Goal: Use online tool/utility: Utilize a website feature to perform a specific function

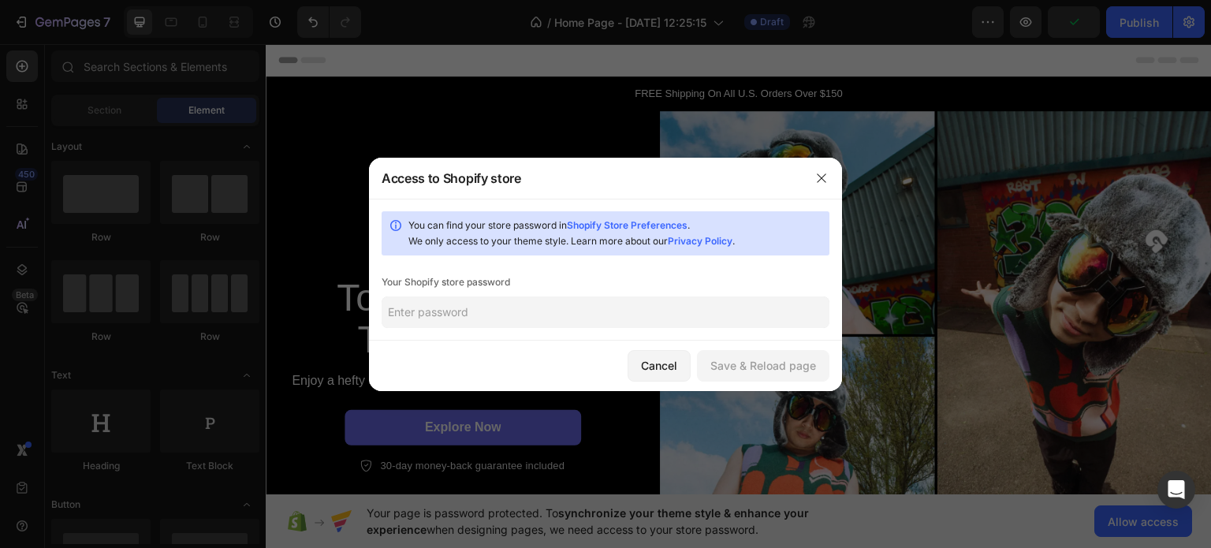
click at [616, 302] on input "text" at bounding box center [605, 312] width 448 height 32
click at [538, 309] on input "text" at bounding box center [605, 312] width 448 height 32
paste input "aobeim"
click at [538, 309] on input "aobeim" at bounding box center [605, 312] width 448 height 32
type input "aobeim"
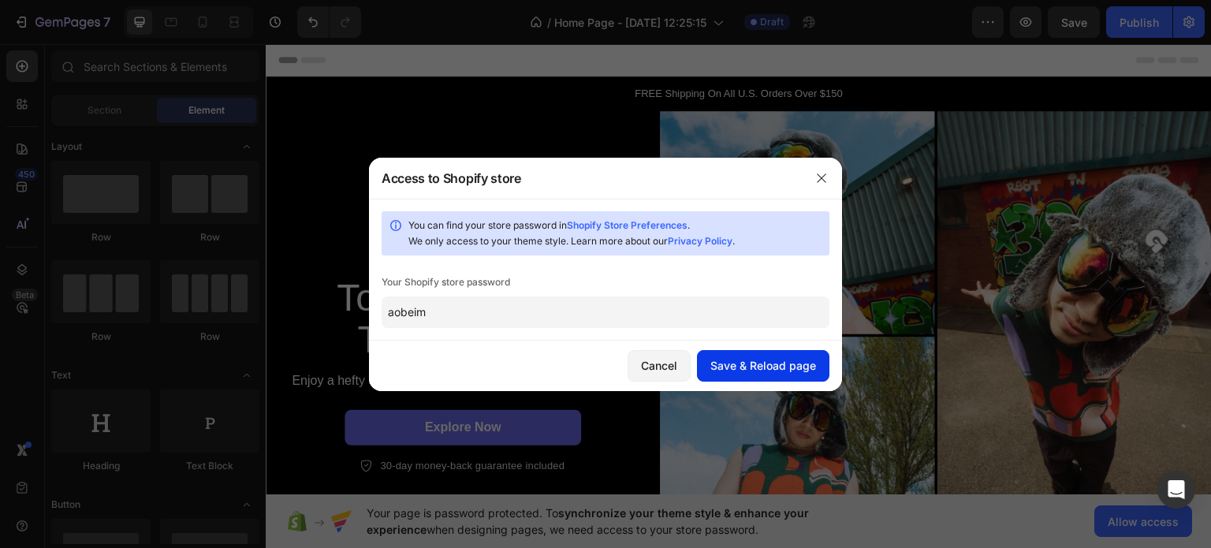
click at [747, 366] on div "Save & Reload page" at bounding box center [763, 365] width 106 height 17
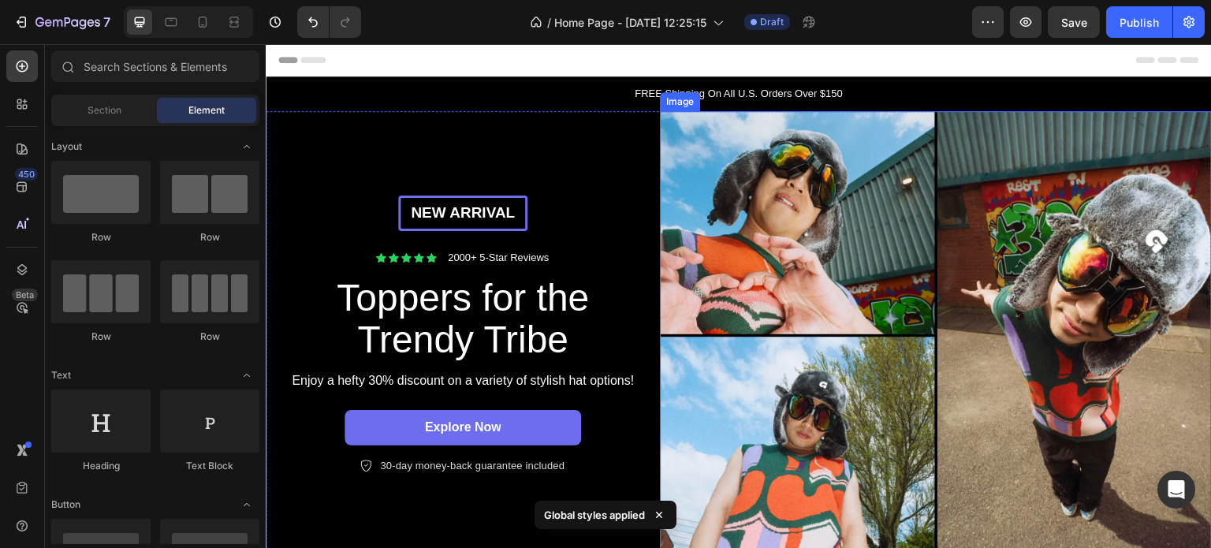
scroll to position [206, 0]
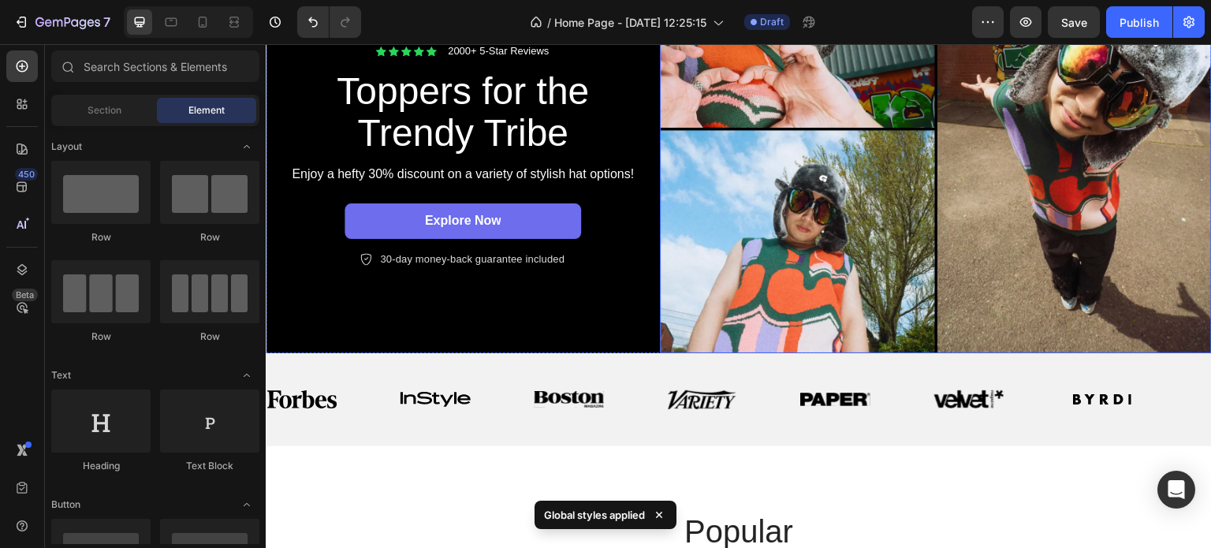
click at [762, 233] on img at bounding box center [936, 129] width 552 height 448
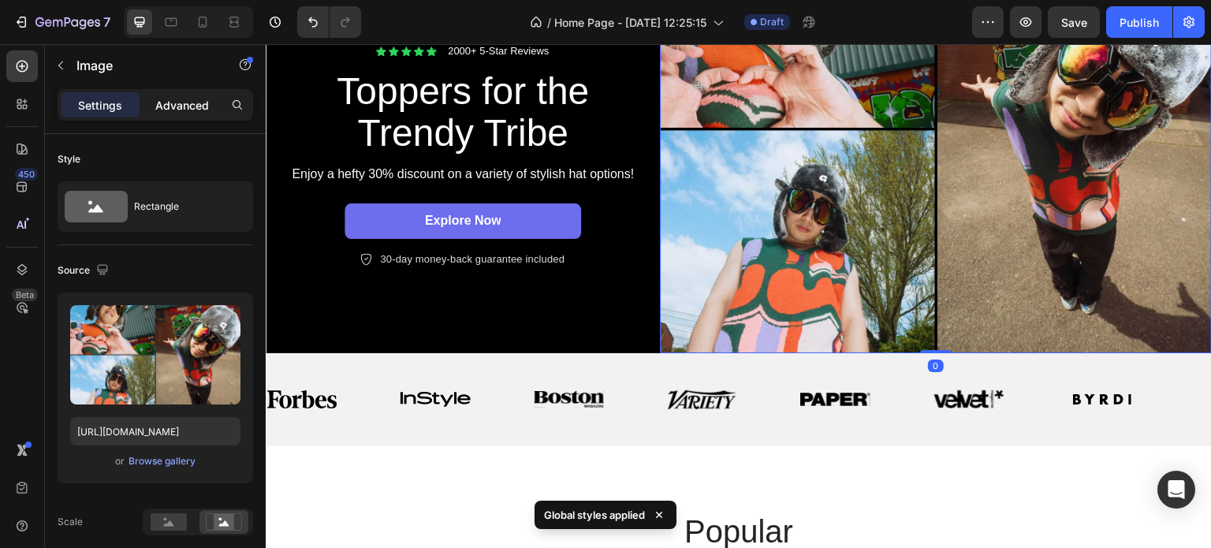
click at [196, 101] on p "Advanced" at bounding box center [182, 105] width 54 height 17
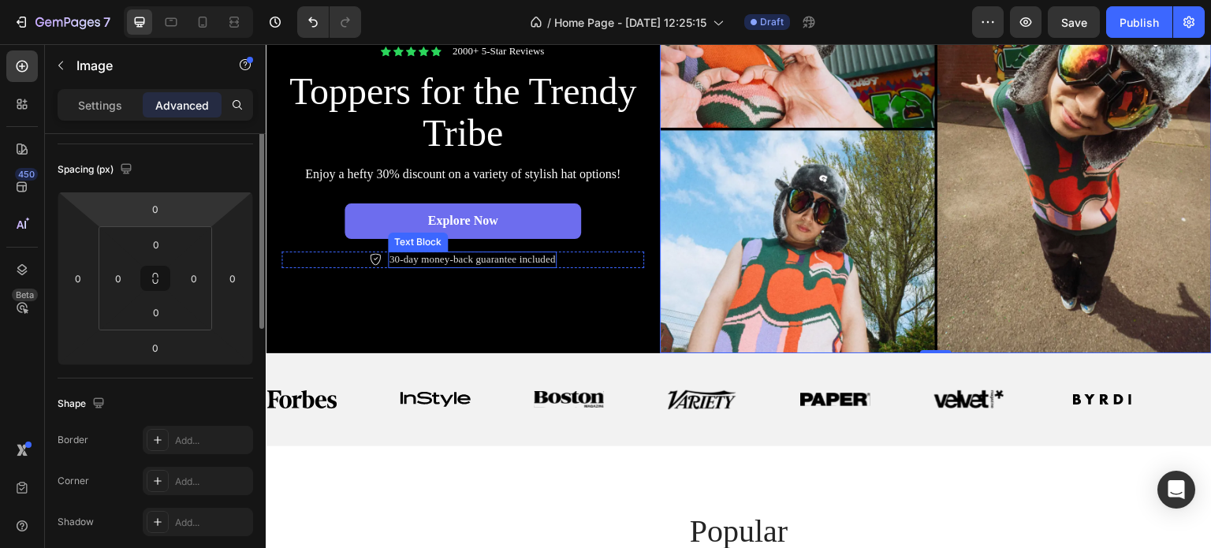
scroll to position [104, 0]
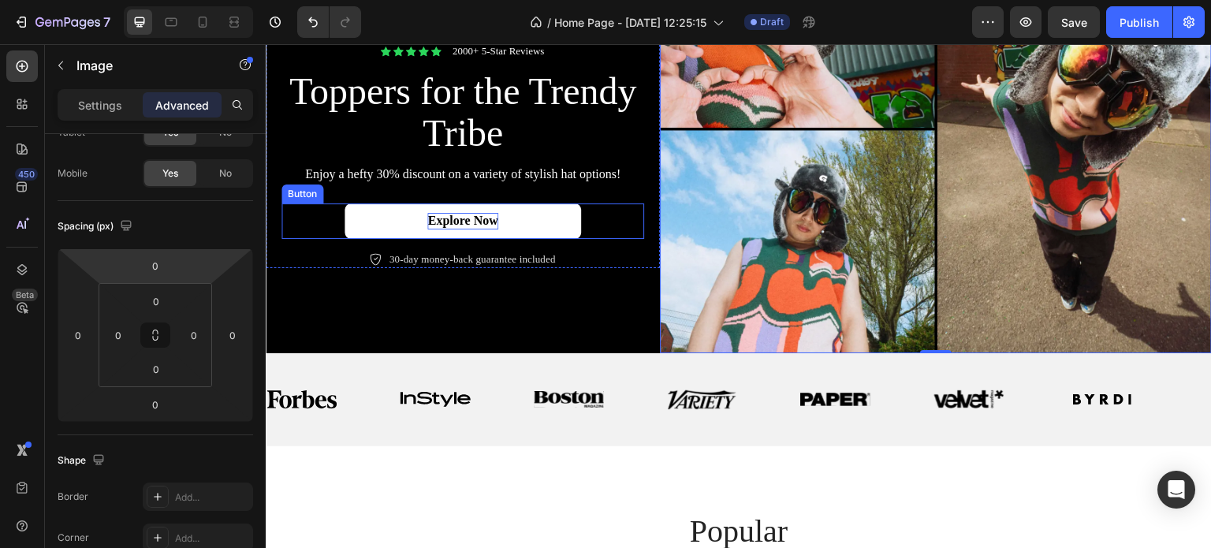
click at [458, 223] on p "Explore Now" at bounding box center [462, 221] width 70 height 17
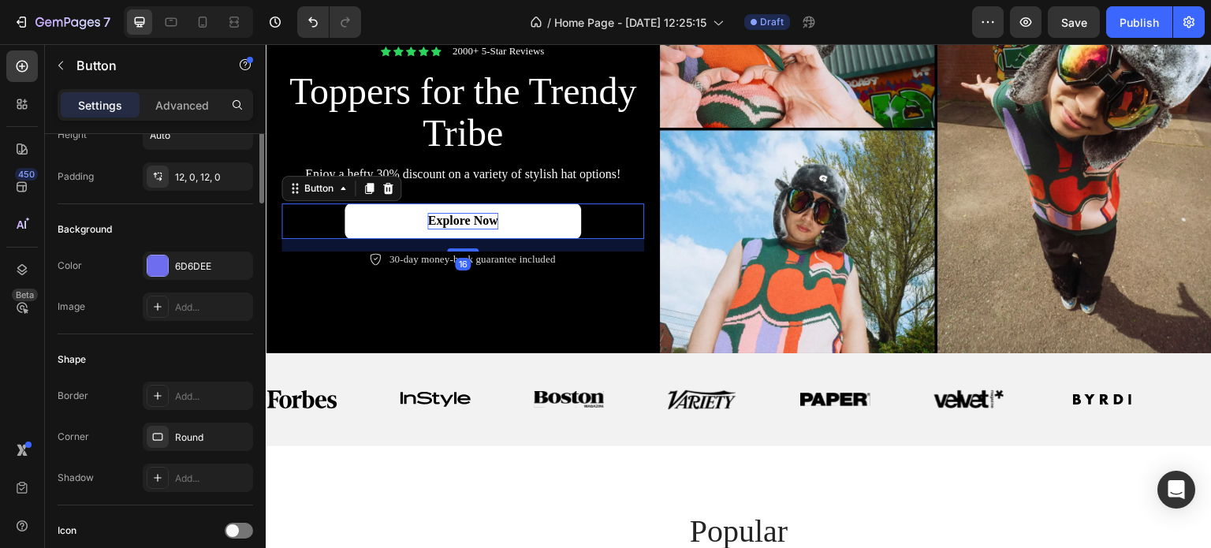
scroll to position [0, 0]
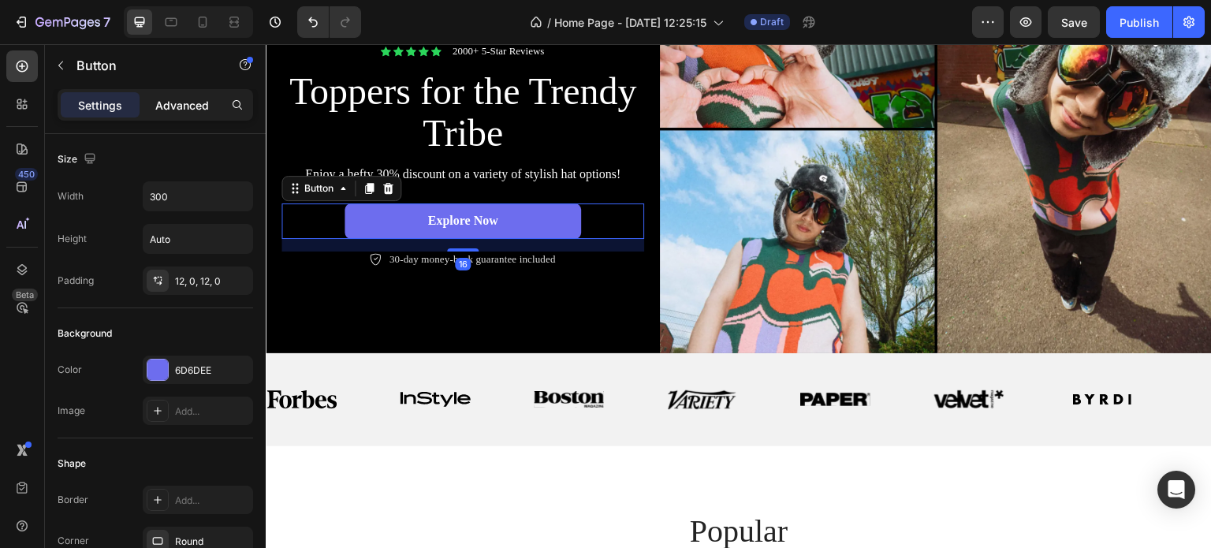
click at [188, 93] on div "Advanced" at bounding box center [182, 104] width 79 height 25
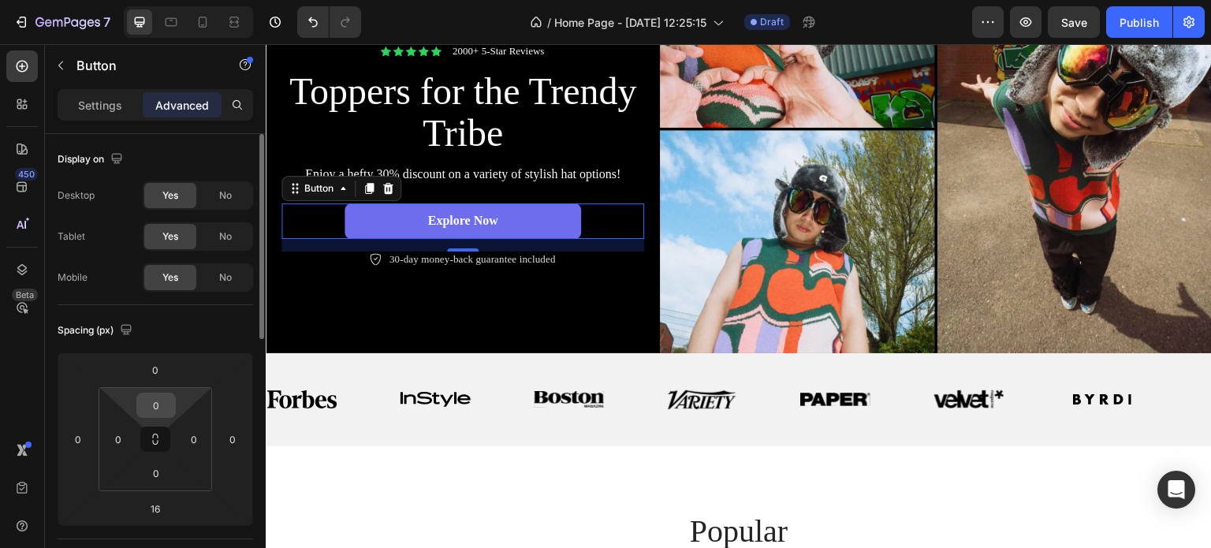
click at [154, 407] on input "0" at bounding box center [156, 405] width 32 height 24
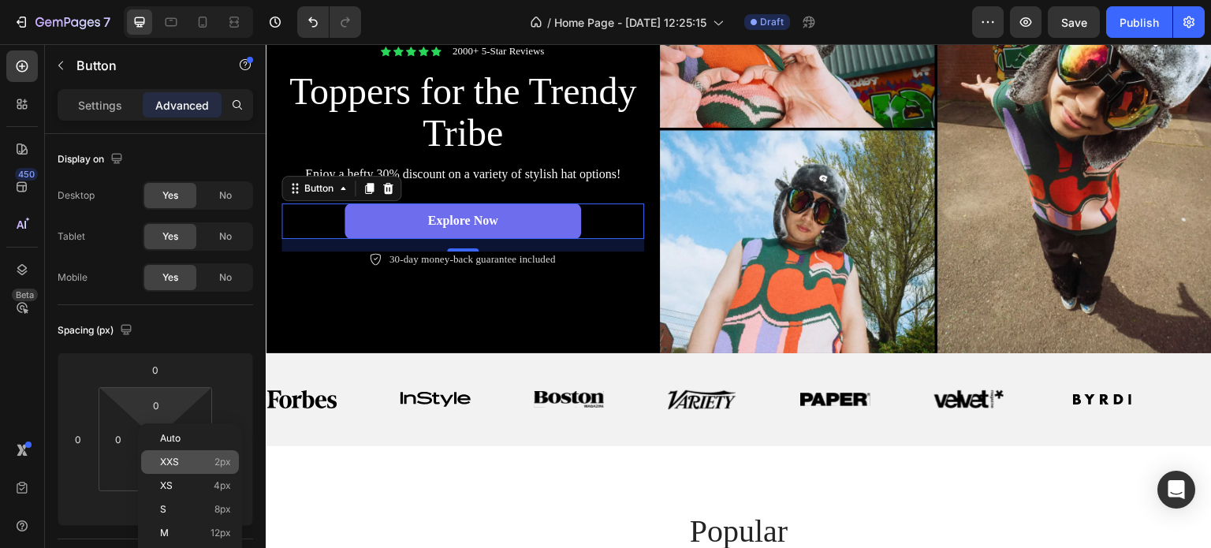
click at [164, 461] on span "XXS" at bounding box center [169, 461] width 19 height 11
type input "2"
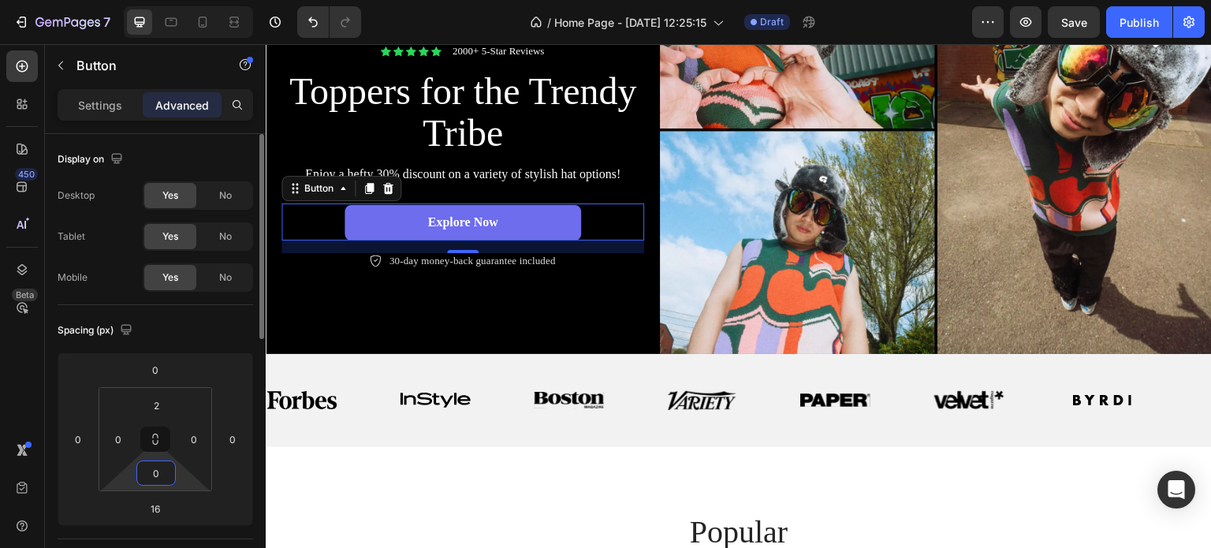
click at [157, 471] on input "0" at bounding box center [156, 473] width 32 height 24
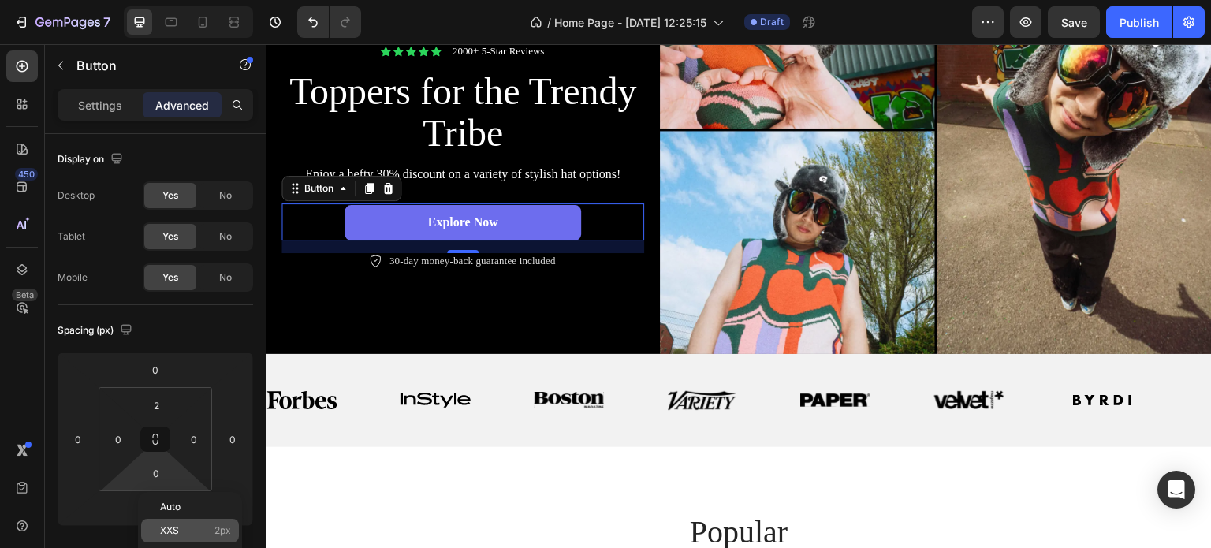
click at [175, 523] on div "XXS 2px" at bounding box center [190, 531] width 98 height 24
type input "2"
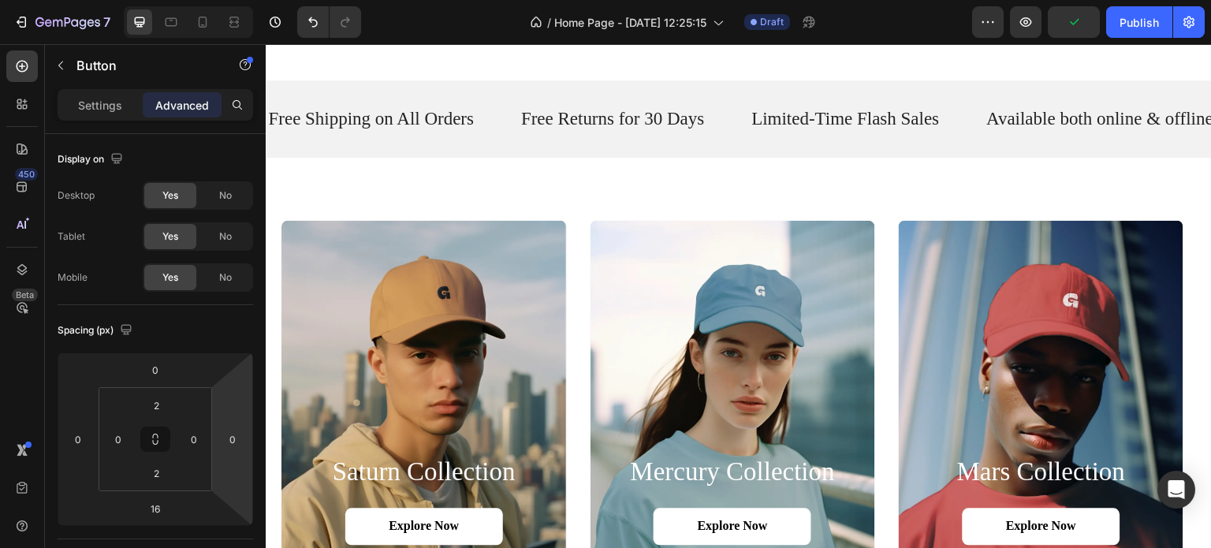
scroll to position [1230, 0]
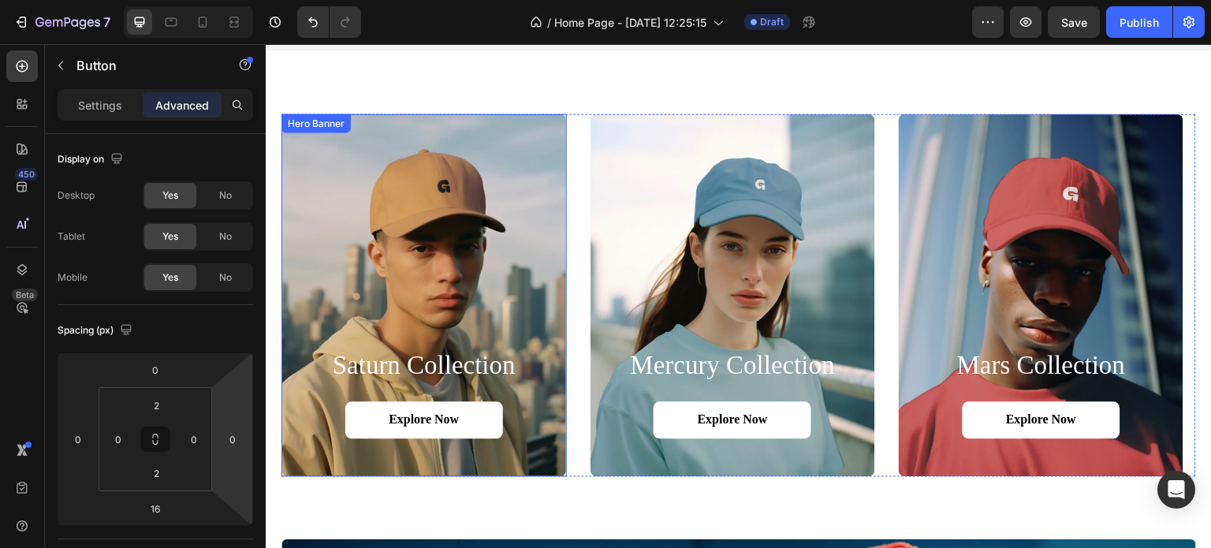
click at [497, 234] on div "Background Image" at bounding box center [423, 294] width 285 height 363
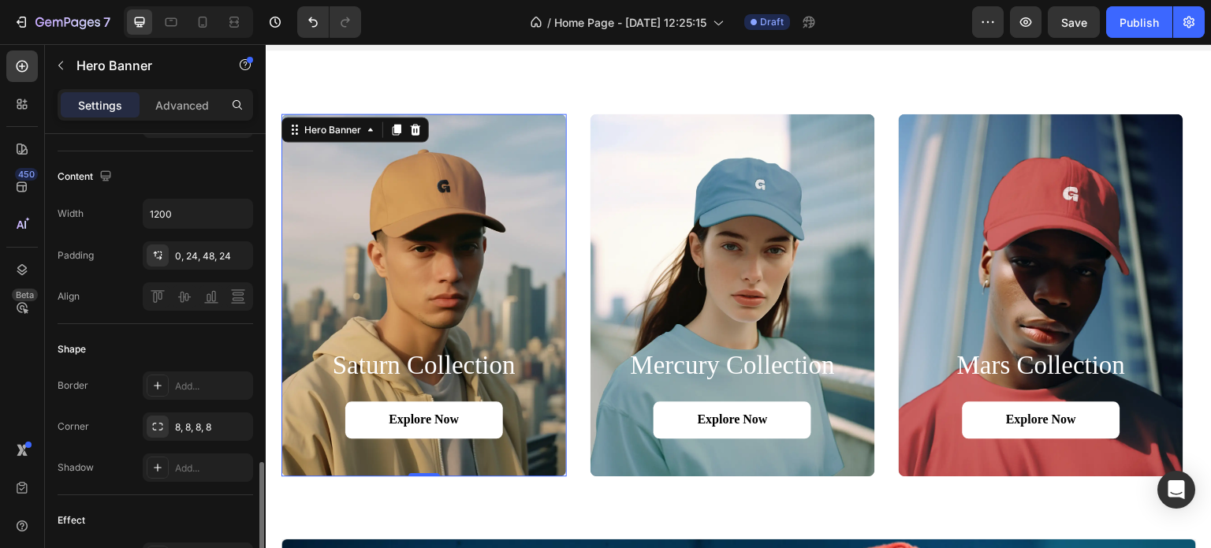
scroll to position [605, 0]
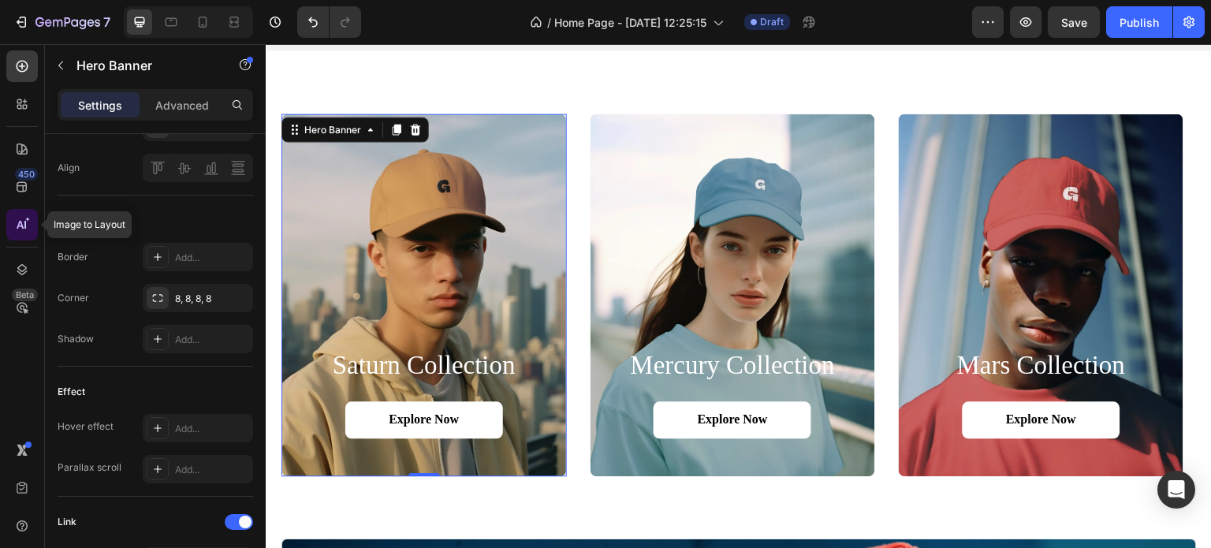
click at [14, 227] on icon at bounding box center [22, 225] width 16 height 16
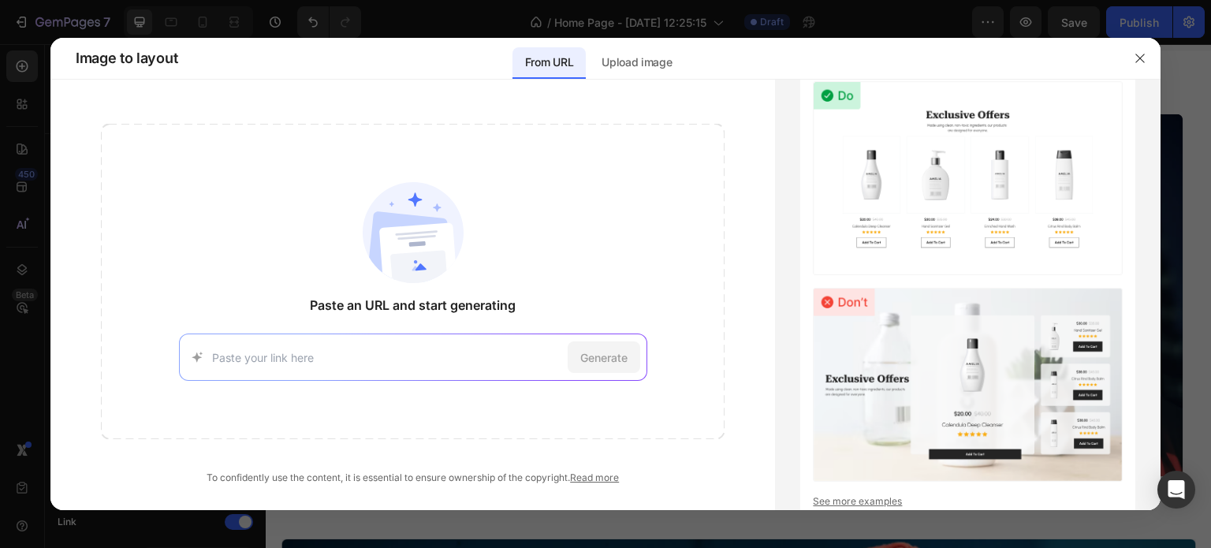
click at [401, 345] on div "Generate" at bounding box center [413, 356] width 468 height 47
drag, startPoint x: 375, startPoint y: 340, endPoint x: 366, endPoint y: 353, distance: 16.0
click at [366, 353] on div "Generate" at bounding box center [413, 356] width 468 height 47
click at [366, 353] on input at bounding box center [386, 357] width 349 height 17
paste input "[URL][DOMAIN_NAME]"
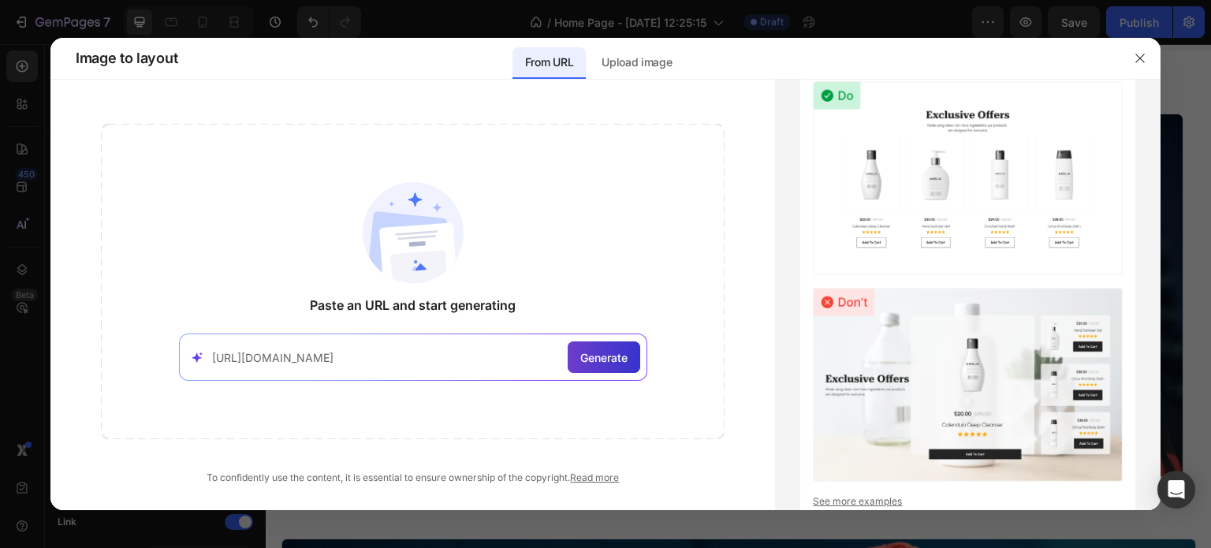
type input "[URL][DOMAIN_NAME]"
click at [594, 349] on span "Generate" at bounding box center [603, 357] width 47 height 17
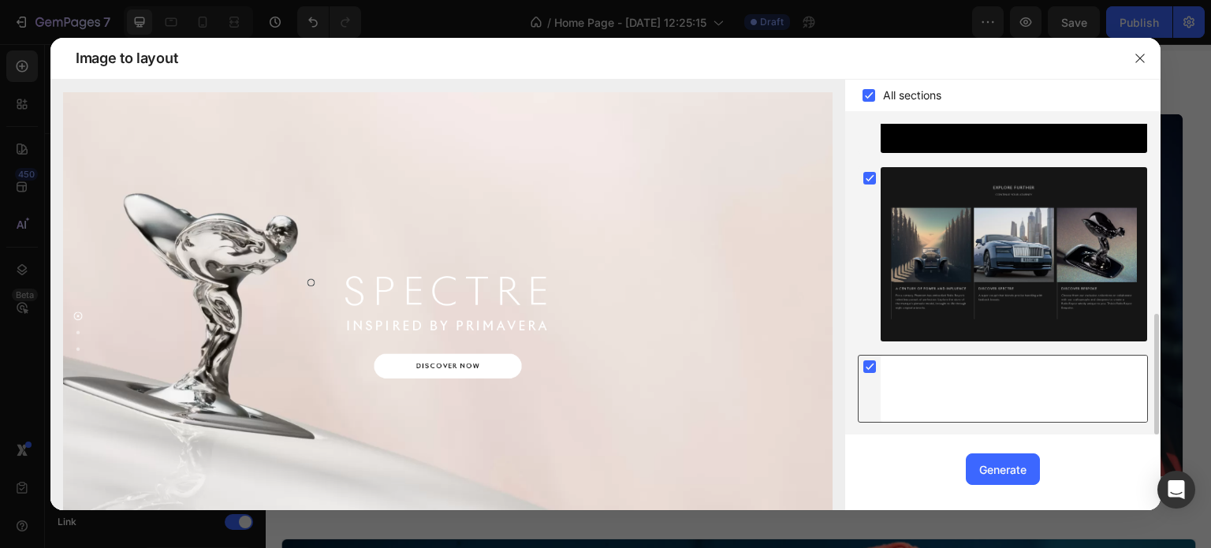
scroll to position [484, 0]
click at [1014, 476] on div "Generate" at bounding box center [1002, 469] width 47 height 17
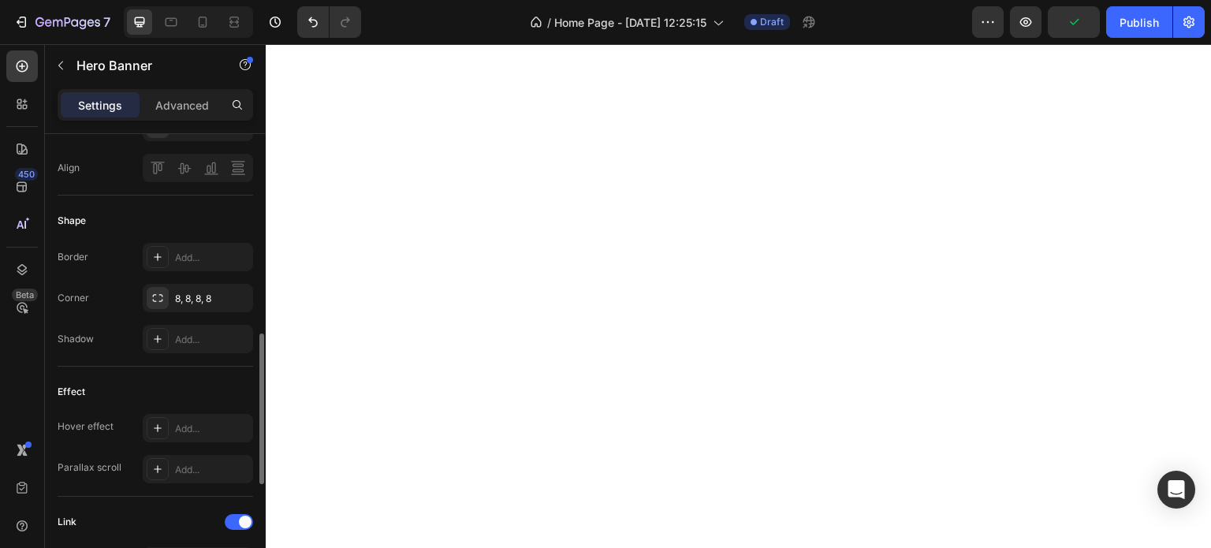
scroll to position [378, 0]
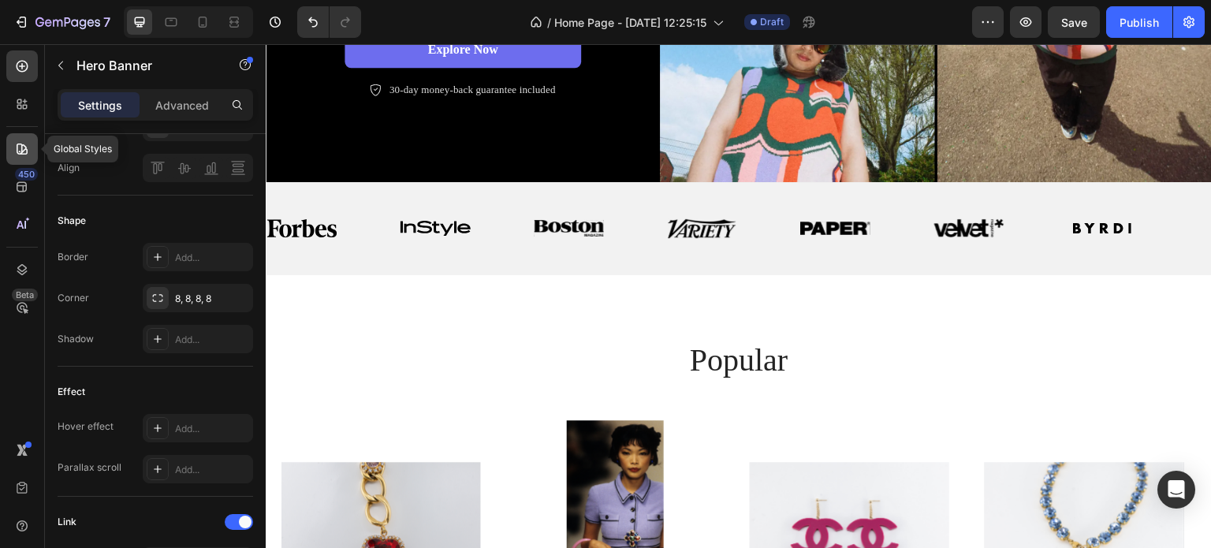
click at [20, 143] on icon at bounding box center [22, 149] width 16 height 16
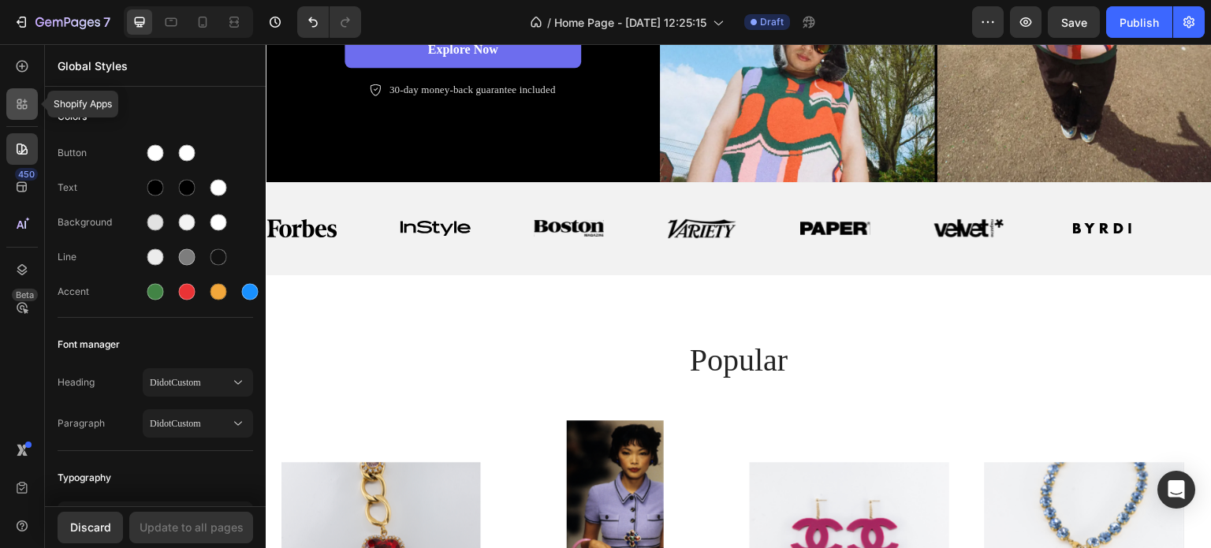
click at [23, 106] on icon at bounding box center [25, 107] width 5 height 5
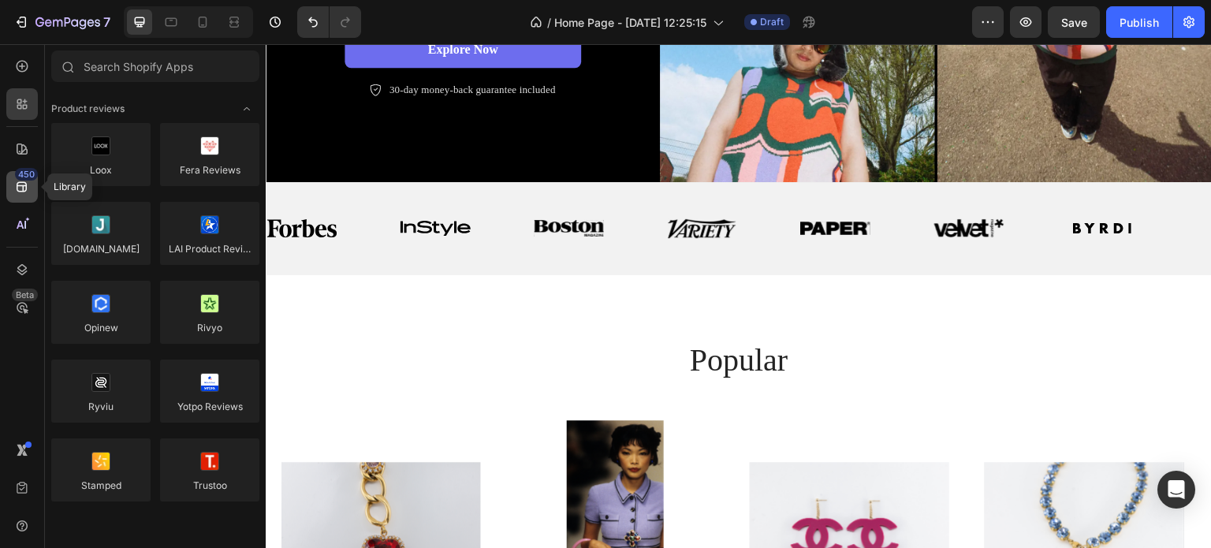
click at [25, 183] on icon at bounding box center [22, 187] width 10 height 10
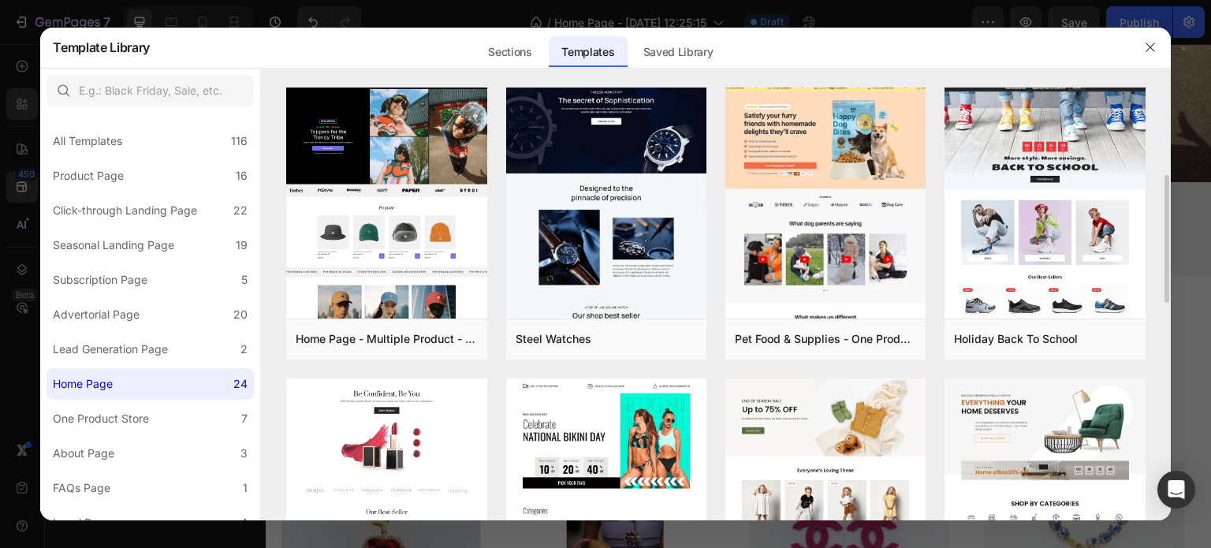
scroll to position [300, 0]
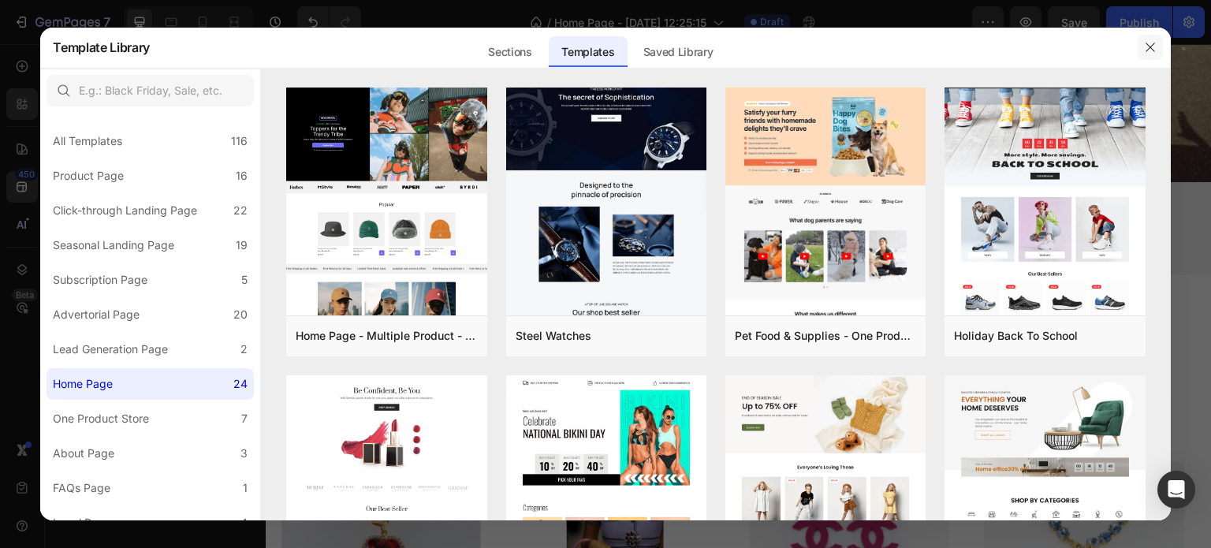
click at [1152, 37] on button "button" at bounding box center [1149, 47] width 25 height 25
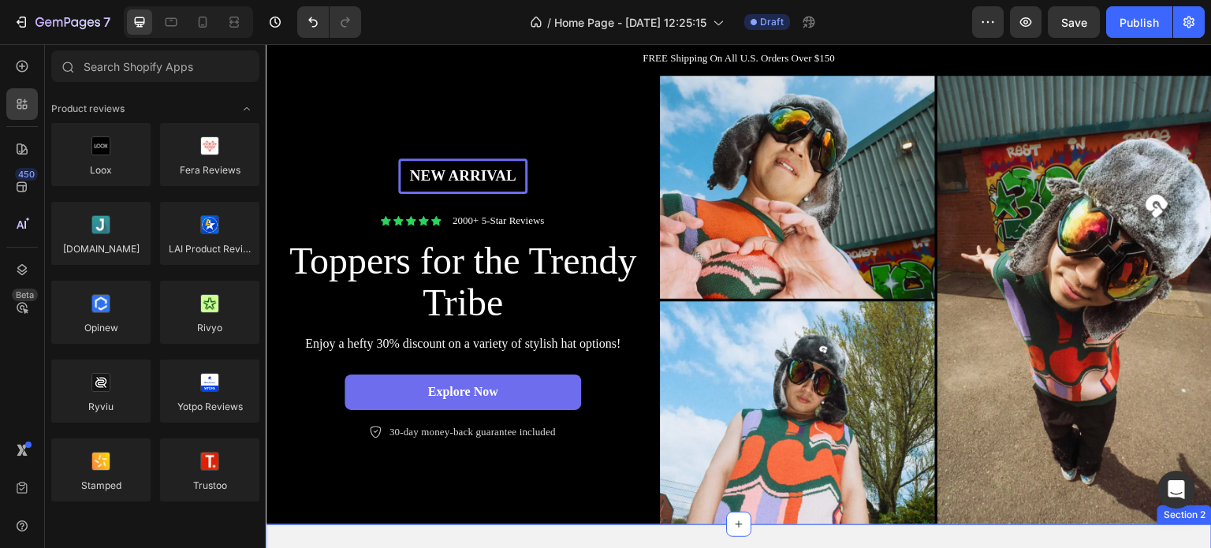
scroll to position [0, 0]
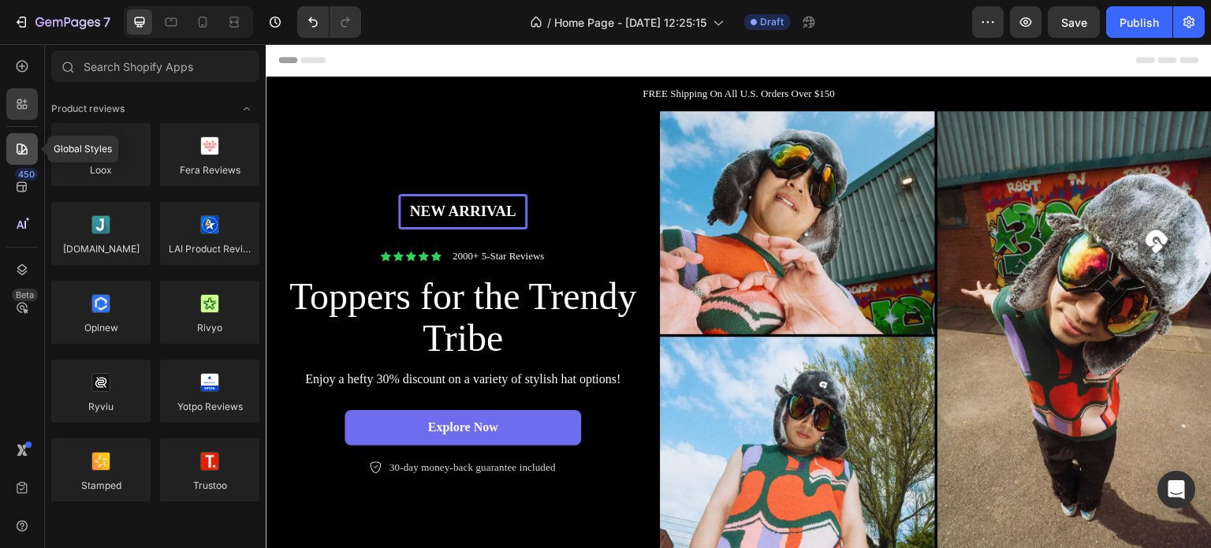
click at [20, 143] on icon at bounding box center [22, 148] width 11 height 11
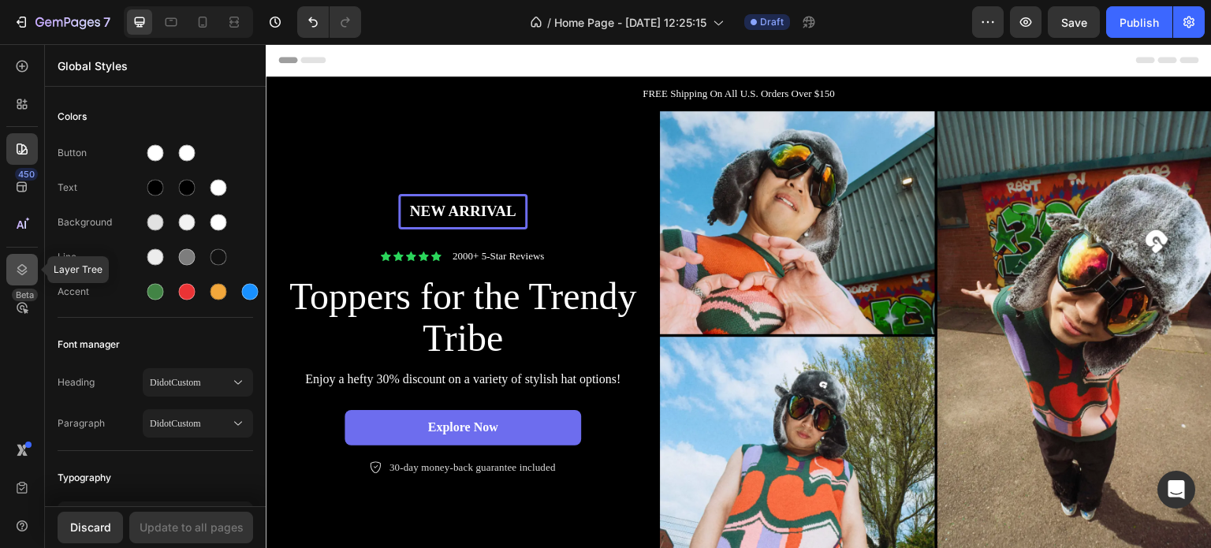
click at [29, 275] on icon at bounding box center [22, 270] width 16 height 16
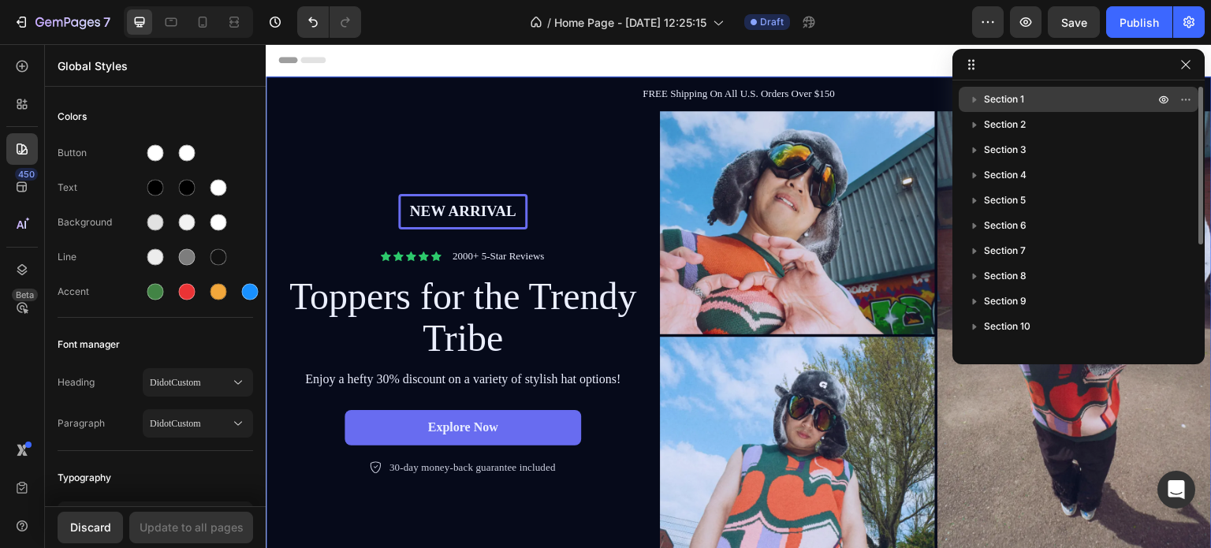
click at [971, 93] on icon "button" at bounding box center [974, 99] width 16 height 16
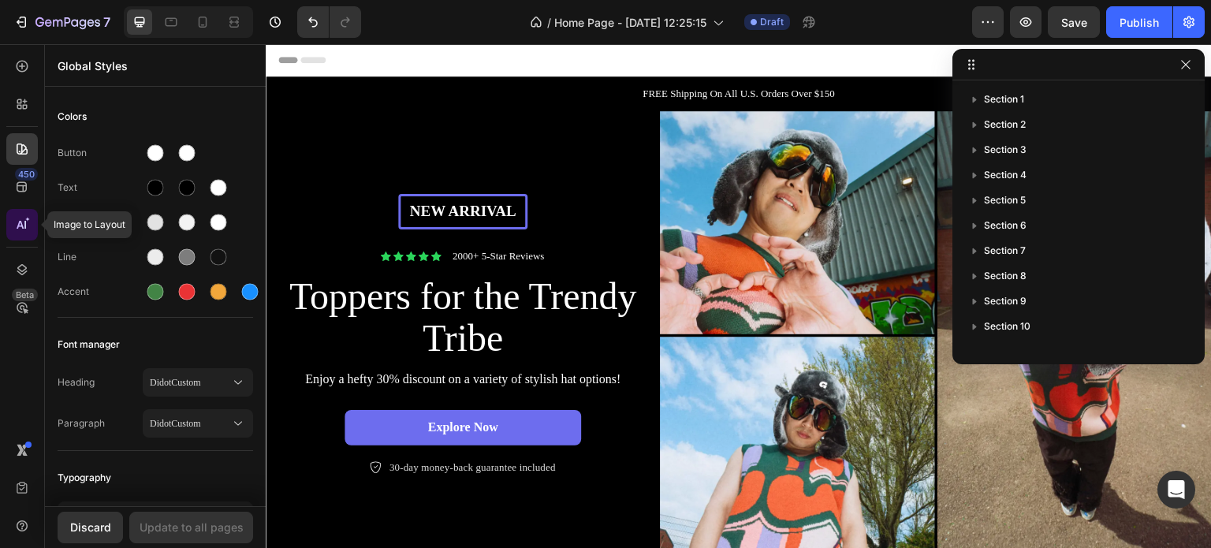
click at [24, 229] on icon at bounding box center [22, 225] width 16 height 16
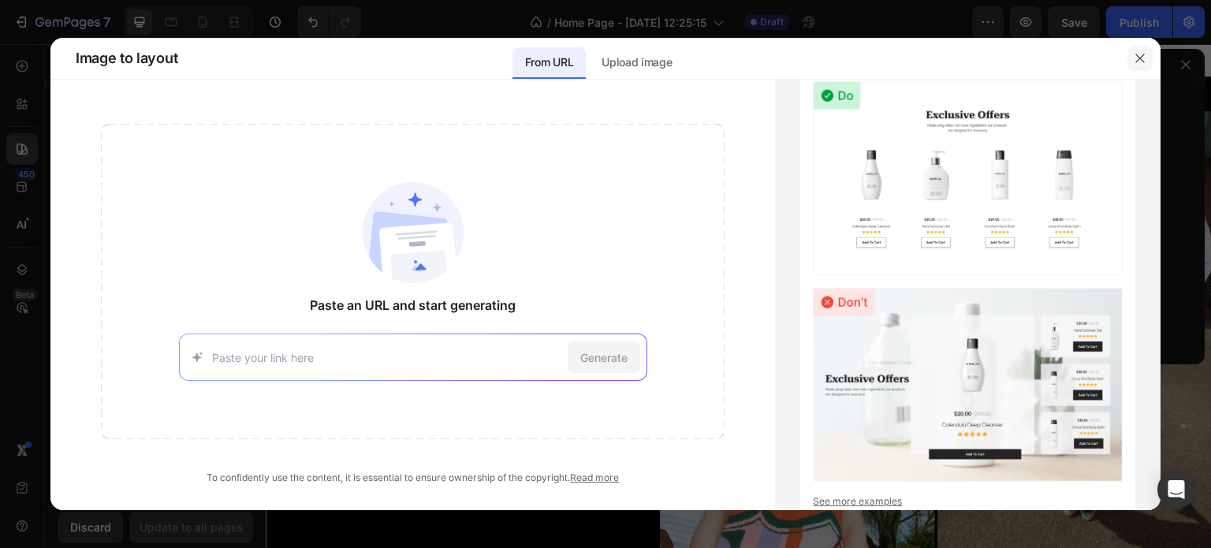
click at [1133, 69] on button "button" at bounding box center [1139, 58] width 25 height 25
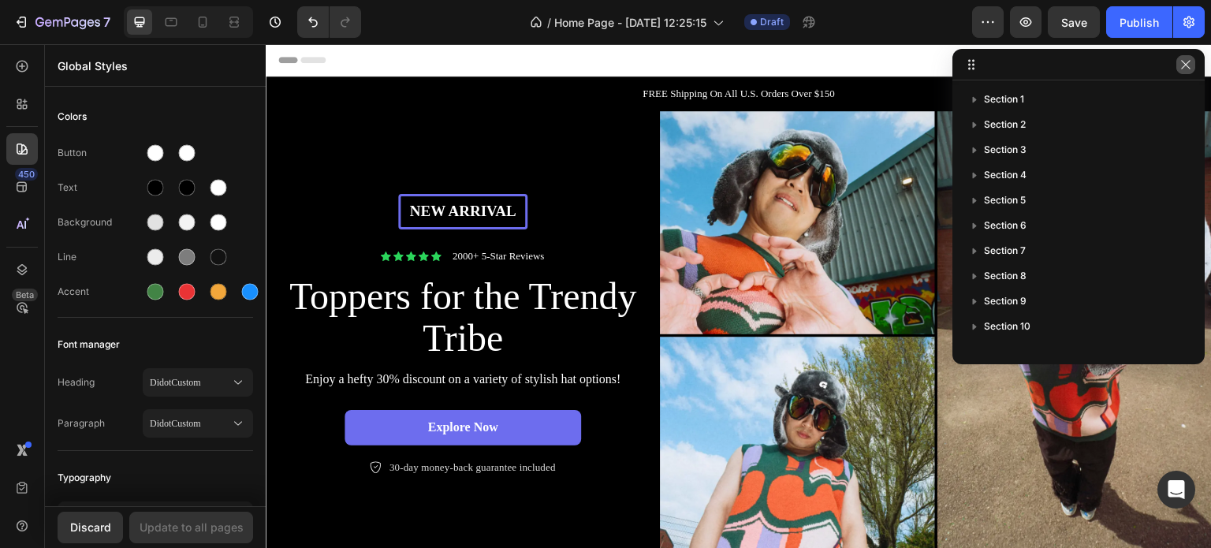
click at [1186, 59] on icon "button" at bounding box center [1185, 64] width 13 height 13
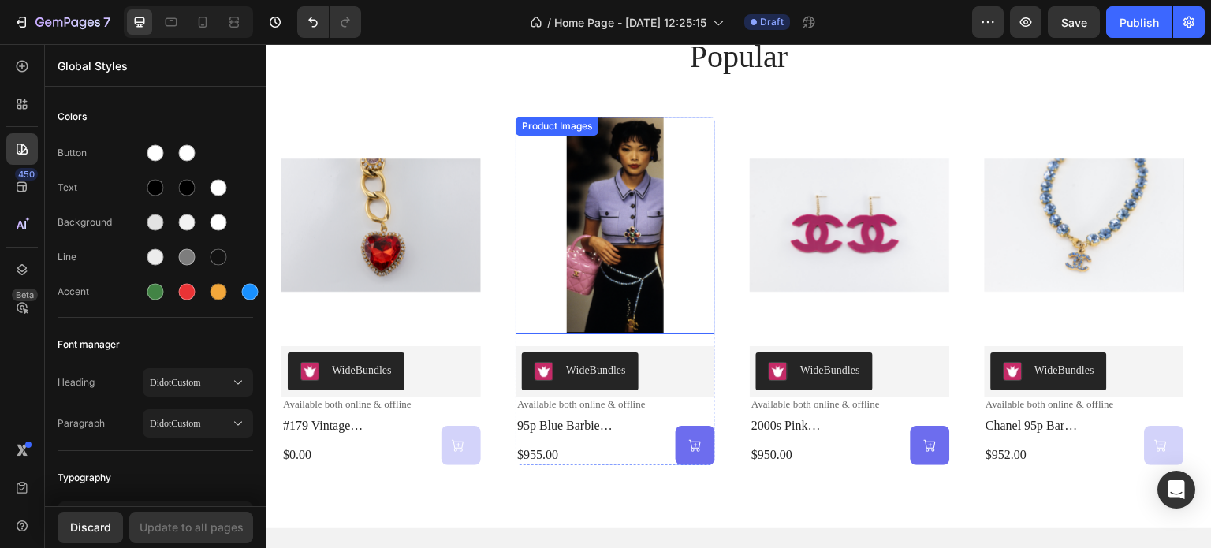
scroll to position [676, 0]
